Goal: Transaction & Acquisition: Purchase product/service

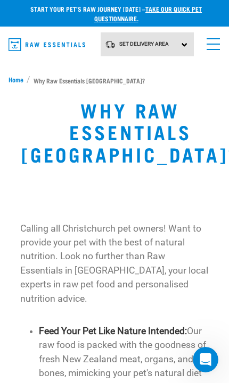
click at [203, 47] on link "menu" at bounding box center [210, 41] width 19 height 19
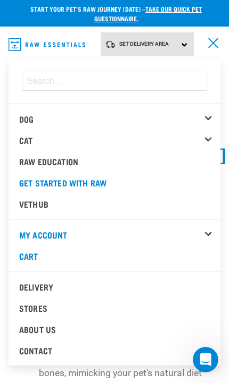
click at [93, 177] on link "Get started with Raw" at bounding box center [115, 182] width 212 height 21
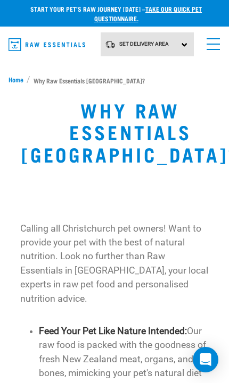
click at [70, 47] on img "dropdown navigation" at bounding box center [47, 44] width 77 height 13
click at [18, 80] on span "Home" at bounding box center [16, 80] width 15 height 10
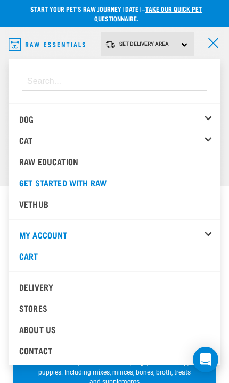
click at [30, 117] on link "Dog" at bounding box center [26, 118] width 14 height 5
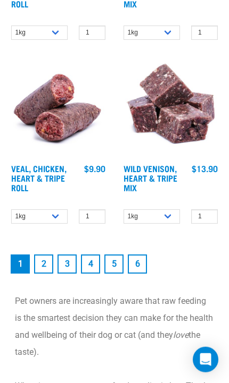
scroll to position [3127, 0]
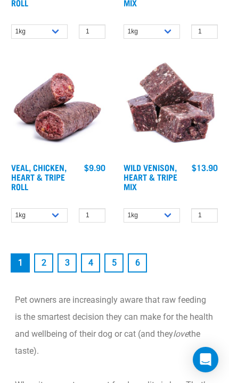
click at [44, 264] on link "2" at bounding box center [43, 263] width 19 height 19
